Goal: Information Seeking & Learning: Learn about a topic

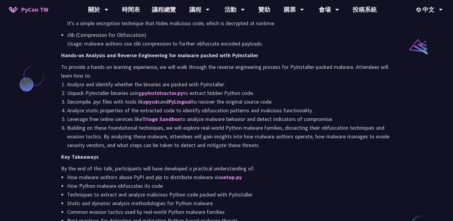
scroll to position [492, 0]
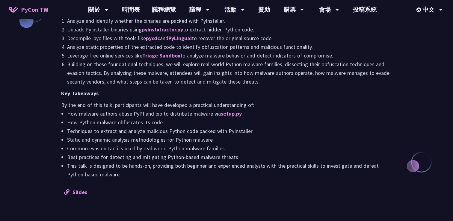
scroll to position [577, 0]
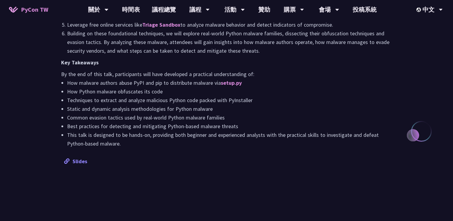
click at [81, 165] on link "Slides" at bounding box center [75, 161] width 23 height 7
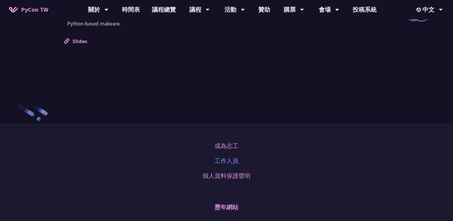
scroll to position [697, 0]
click at [226, 166] on link "工作人員" at bounding box center [226, 161] width 24 height 9
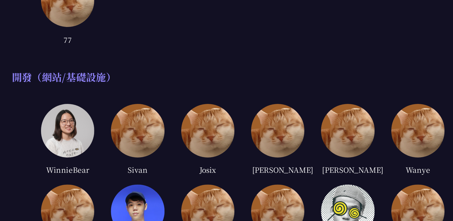
scroll to position [544, 0]
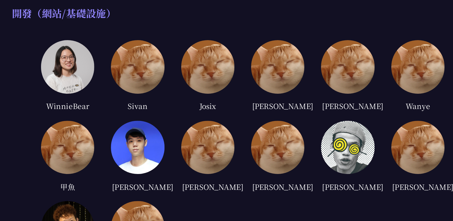
click at [166, 171] on img at bounding box center [161, 168] width 38 height 38
click at [114, 120] on img at bounding box center [111, 110] width 38 height 38
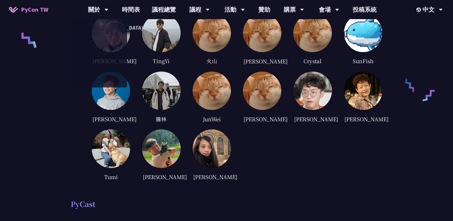
scroll to position [314, 0]
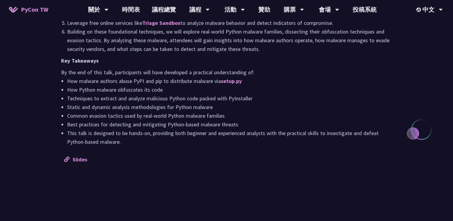
scroll to position [608, 0]
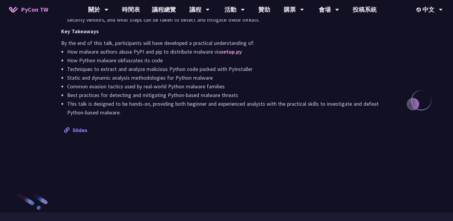
click at [80, 134] on link "Slides" at bounding box center [75, 130] width 23 height 7
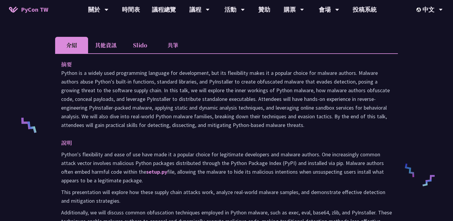
scroll to position [0, 0]
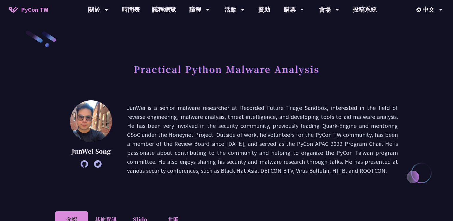
click at [237, 110] on p "JunWei is a senior malware researcher at Recorded Future Triage Sandbox, intere…" at bounding box center [262, 139] width 271 height 72
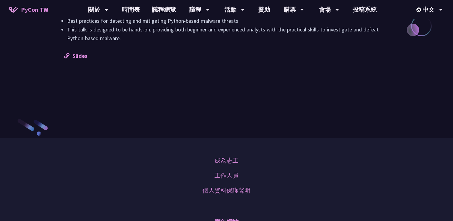
scroll to position [801, 0]
